Goal: Navigation & Orientation: Find specific page/section

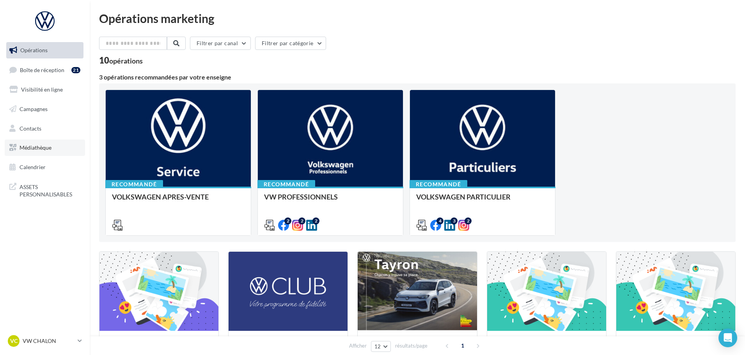
click at [38, 150] on span "Médiathèque" at bounding box center [35, 147] width 32 height 7
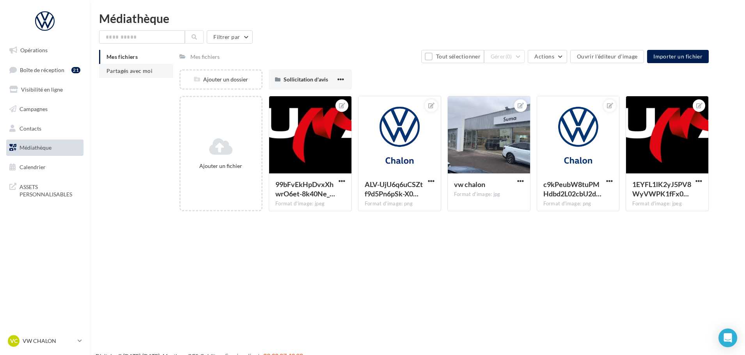
click at [135, 69] on span "Partagés avec moi" at bounding box center [129, 70] width 46 height 7
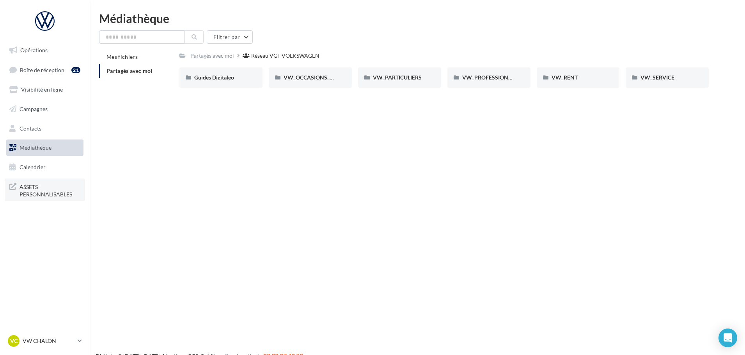
click at [30, 188] on span "ASSETS PERSONNALISABLES" at bounding box center [49, 190] width 61 height 17
